Goal: Browse casually

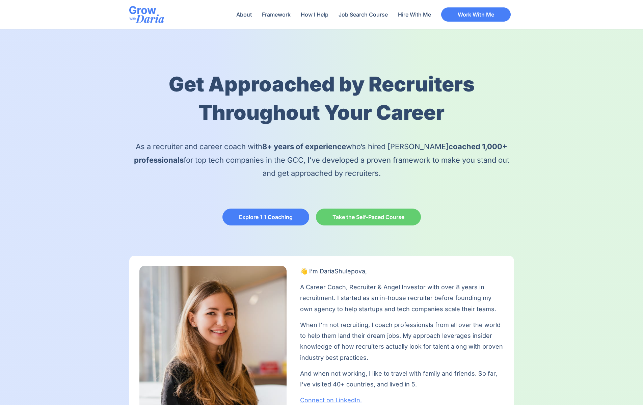
scroll to position [0, 1210]
